Goal: Transaction & Acquisition: Purchase product/service

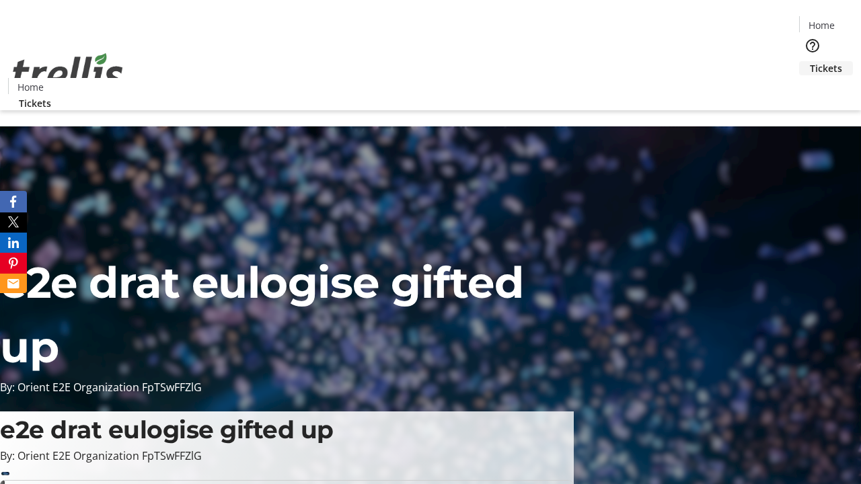
click at [810, 61] on span "Tickets" at bounding box center [826, 68] width 32 height 14
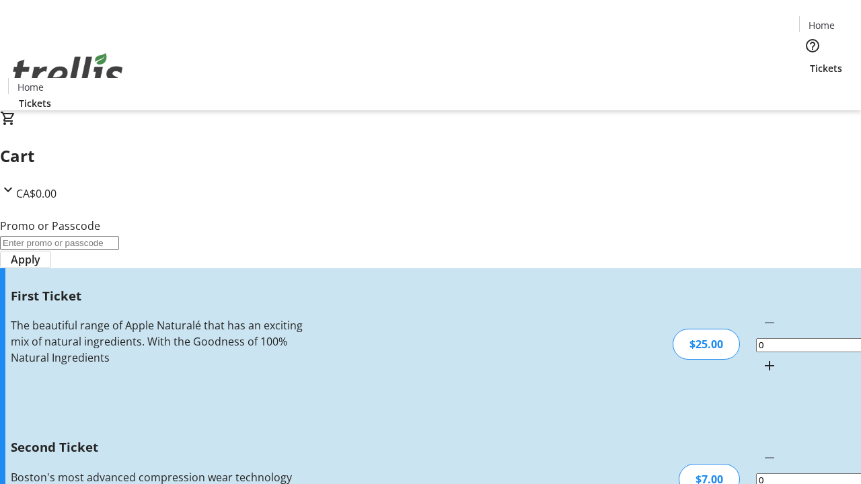
click at [762, 358] on mat-icon "Increment by one" at bounding box center [770, 366] width 16 height 16
type input "1"
type input "2"
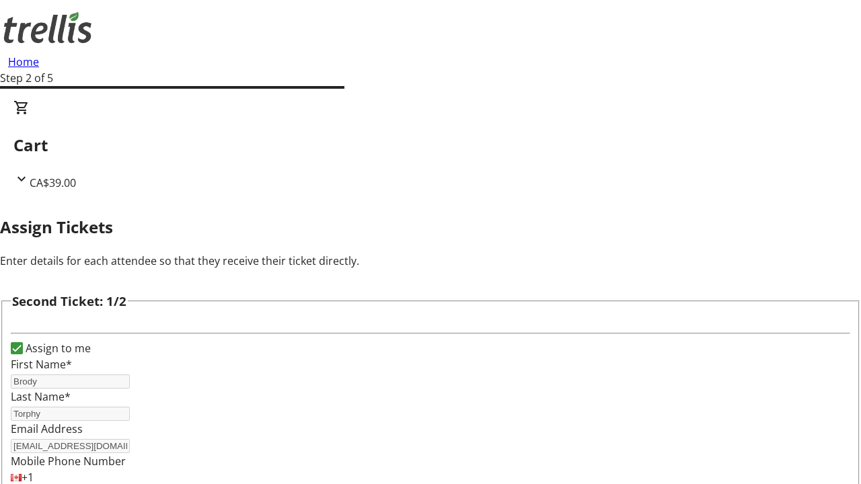
type input "Mac"
type input "[PERSON_NAME]"
type input "[EMAIL_ADDRESS][DOMAIN_NAME]"
